Goal: Transaction & Acquisition: Purchase product/service

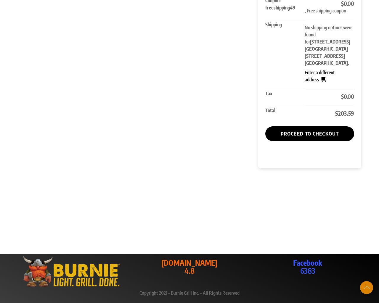
scroll to position [282, 0]
type input "[CREDIT_CARD_NUMBER]"
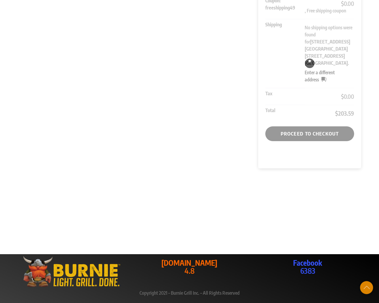
type input "1"
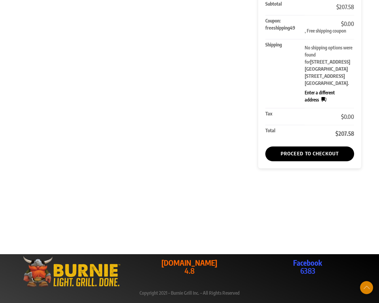
type input "94102"
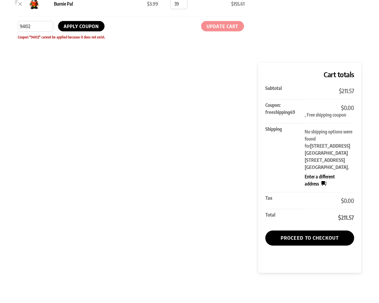
scroll to position [0, 0]
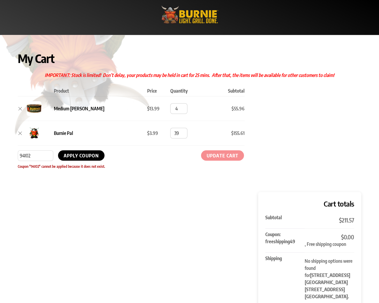
type input "[CREDIT_CARD_NUMBER]"
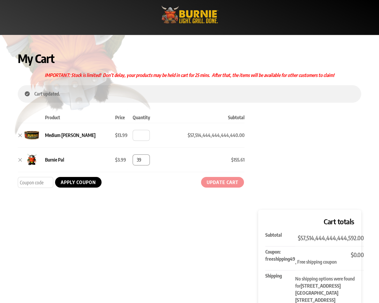
type input "1"
type input "94102"
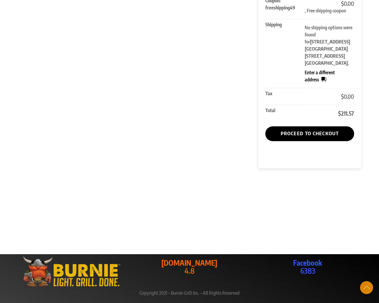
scroll to position [253, 0]
type input "[CREDIT_CARD_NUMBER]"
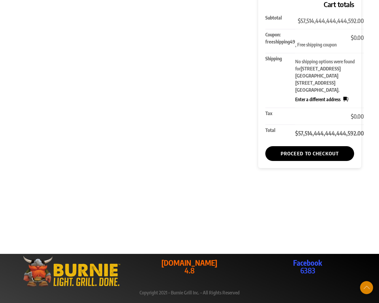
scroll to position [210, 0]
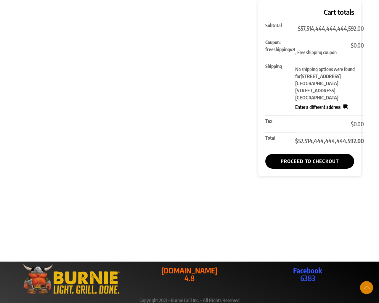
type input "1"
type input "94102"
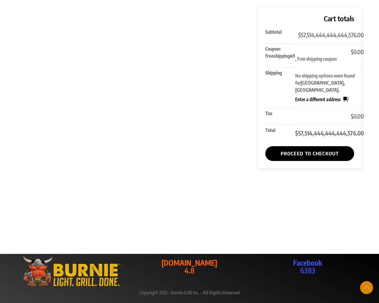
scroll to position [203, 0]
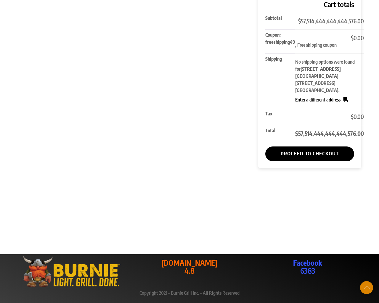
scroll to position [183, 0]
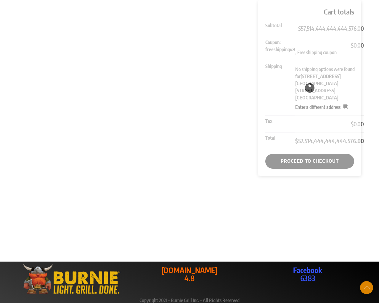
type input "1"
type input "94102"
